Goal: Entertainment & Leisure: Browse casually

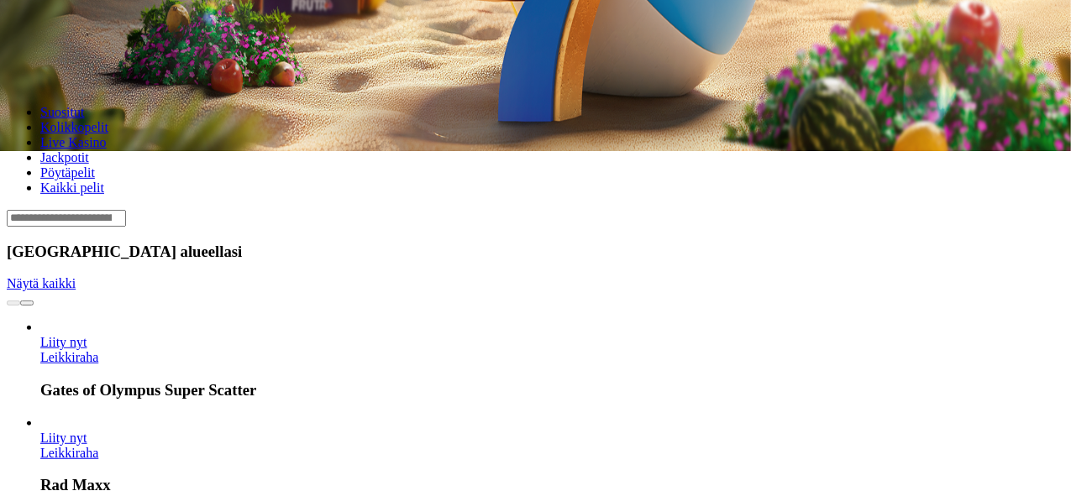
click at [27, 303] on span "chevron-right icon" at bounding box center [27, 303] width 0 height 0
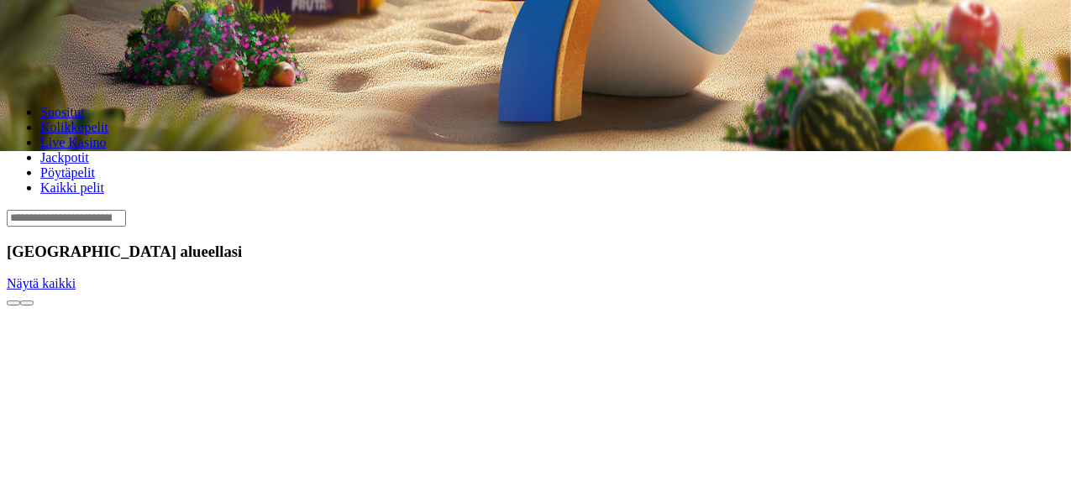
click at [27, 303] on span "chevron-right icon" at bounding box center [27, 303] width 0 height 0
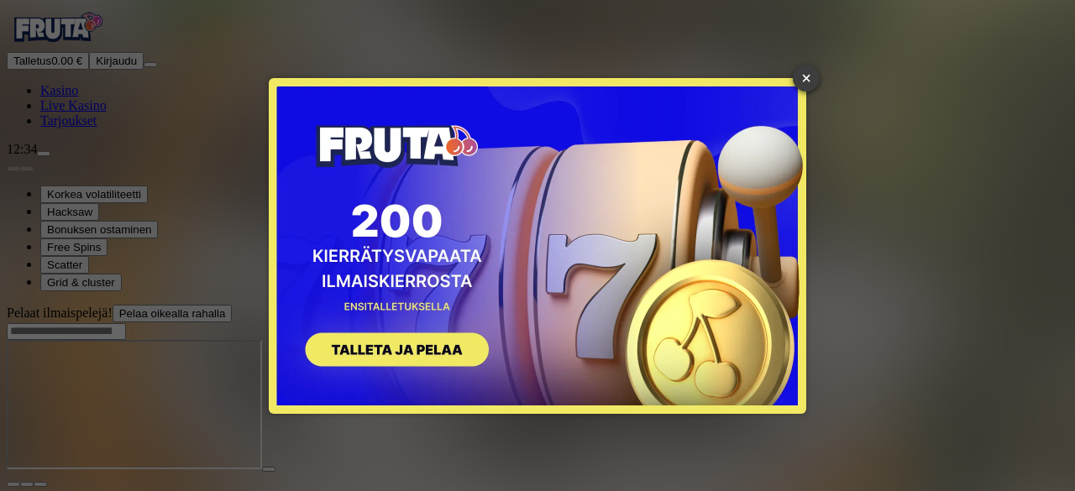
click at [796, 75] on link "×" at bounding box center [806, 78] width 27 height 27
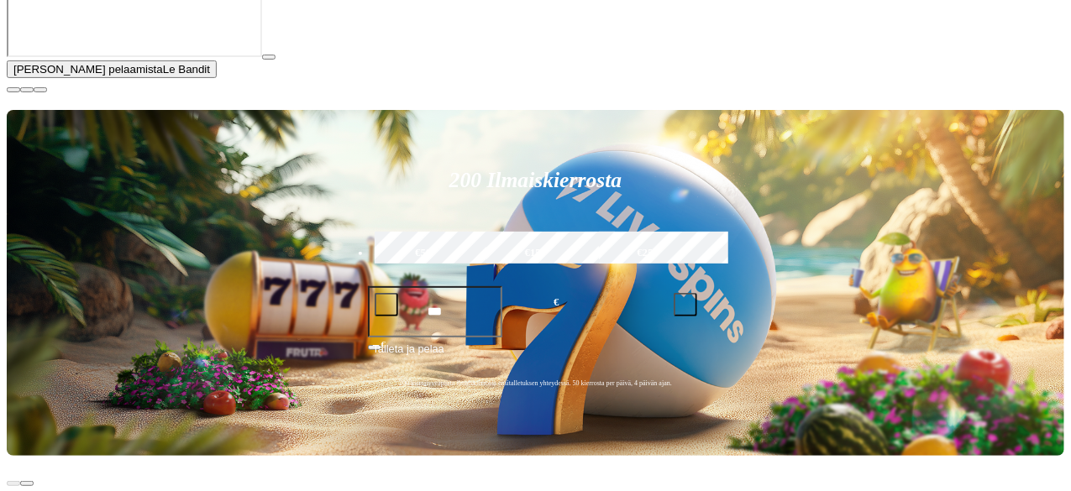
scroll to position [230, 0]
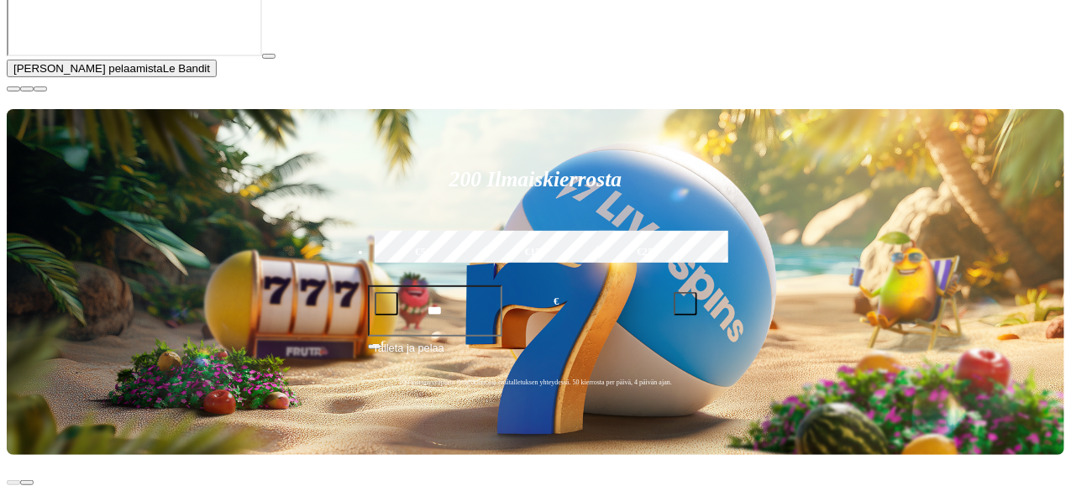
click at [13, 89] on span "close icon" at bounding box center [13, 89] width 0 height 0
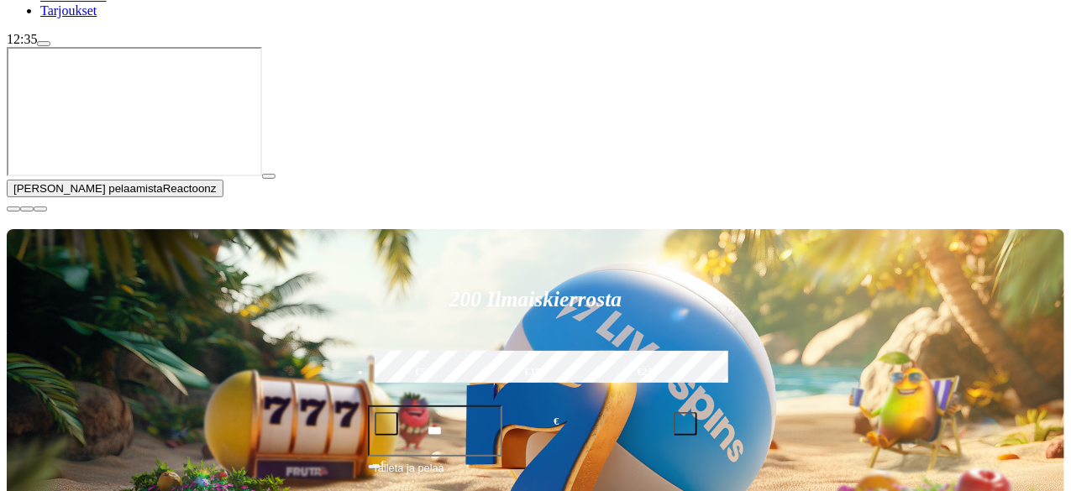
scroll to position [111, 0]
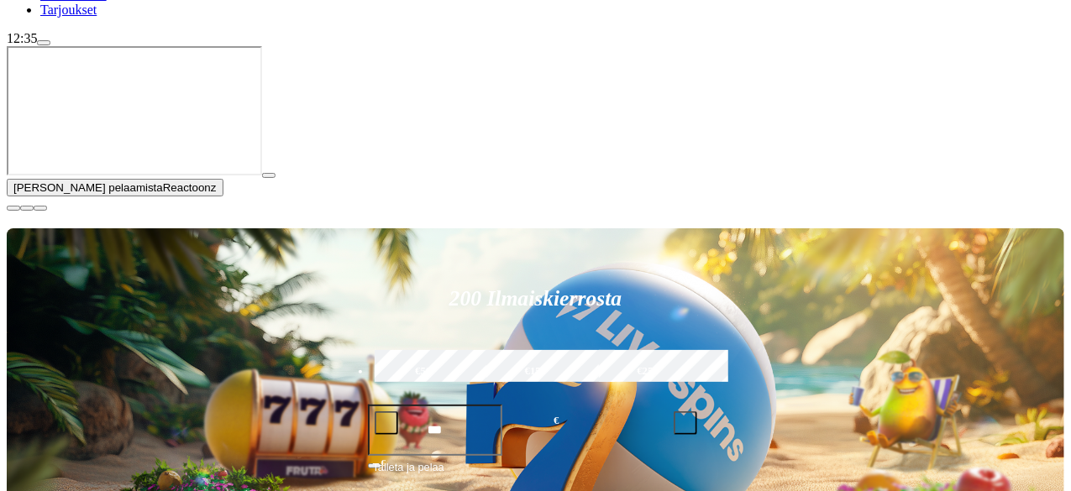
click at [20, 211] on button "button" at bounding box center [13, 208] width 13 height 5
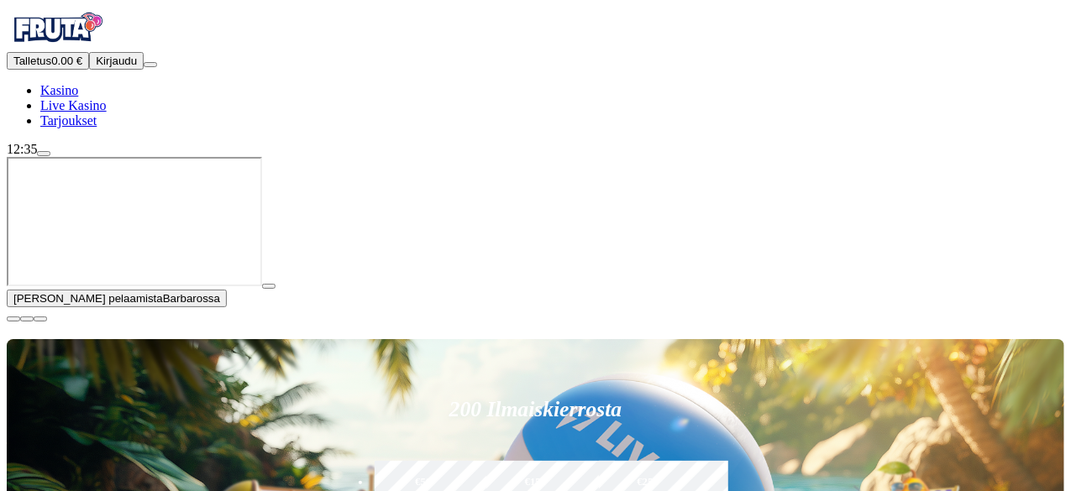
click at [13, 319] on span "close icon" at bounding box center [13, 319] width 0 height 0
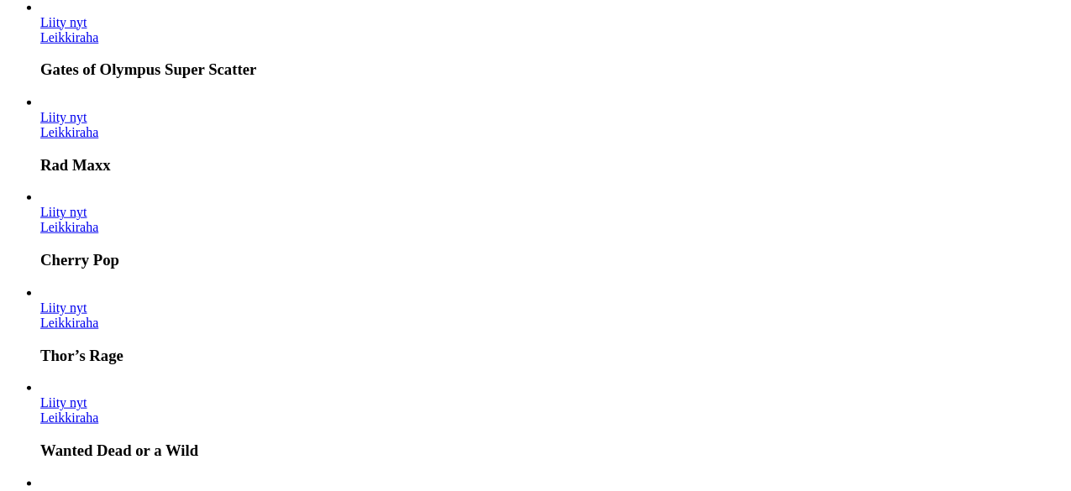
scroll to position [773, 0]
